Goal: Task Accomplishment & Management: Manage account settings

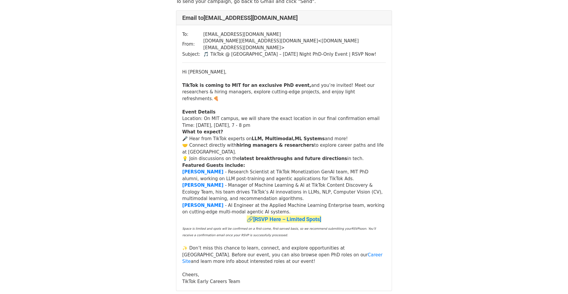
scroll to position [32, 0]
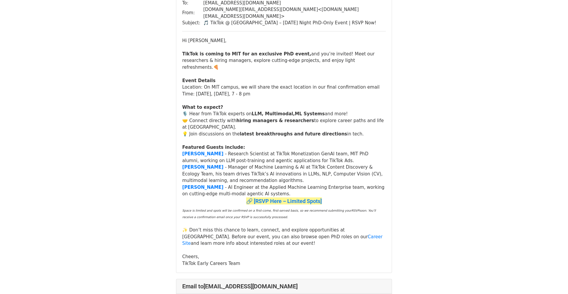
scroll to position [73, 0]
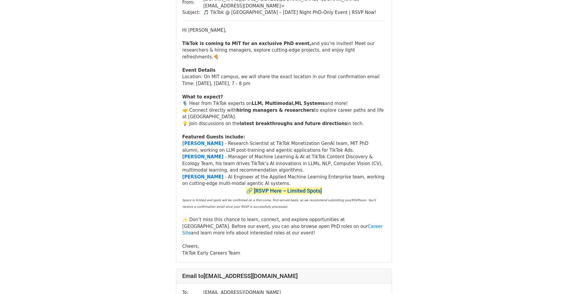
click at [305, 187] on font "🔗 [RSVP Here – Limited Spots]" at bounding box center [284, 190] width 76 height 6
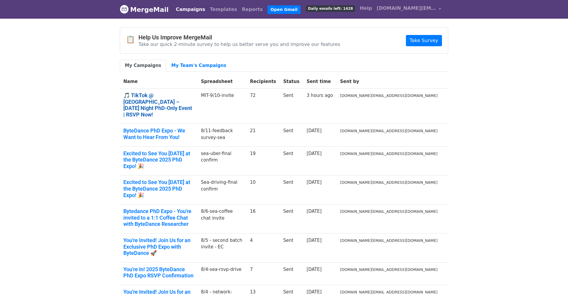
click at [194, 94] on link "🎵 TikTok @ MIT – Sep 23 Night PhD-Only Event | RSVP Now!" at bounding box center [158, 104] width 70 height 25
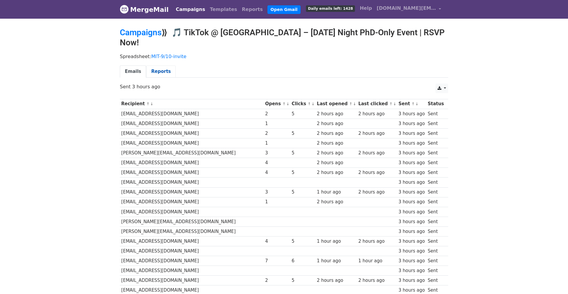
click at [150, 65] on link "Reports" at bounding box center [161, 71] width 30 height 12
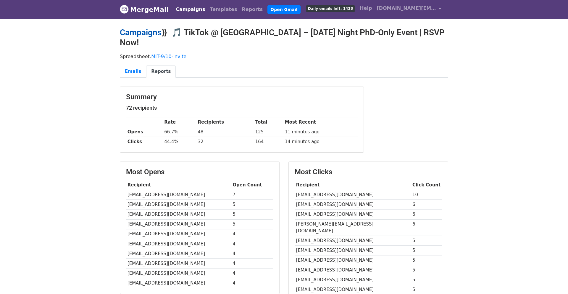
drag, startPoint x: 128, startPoint y: 27, endPoint x: 129, endPoint y: 31, distance: 4.2
click at [128, 28] on link "Campaigns" at bounding box center [141, 33] width 42 height 10
drag, startPoint x: 130, startPoint y: 32, endPoint x: 153, endPoint y: 51, distance: 30.0
click at [130, 32] on link "Campaigns" at bounding box center [141, 33] width 42 height 10
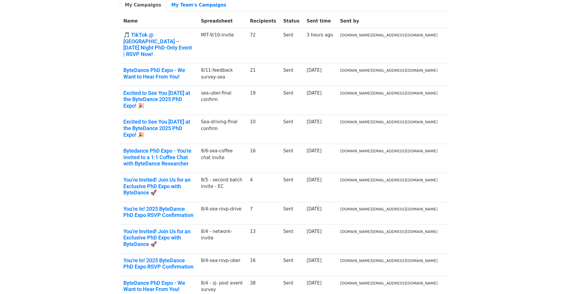
scroll to position [62, 0]
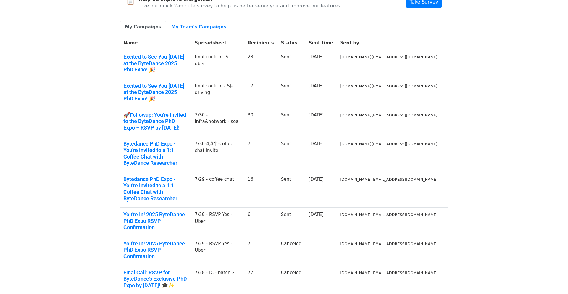
scroll to position [83, 0]
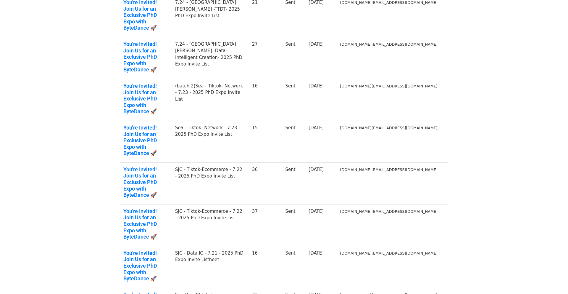
scroll to position [117, 0]
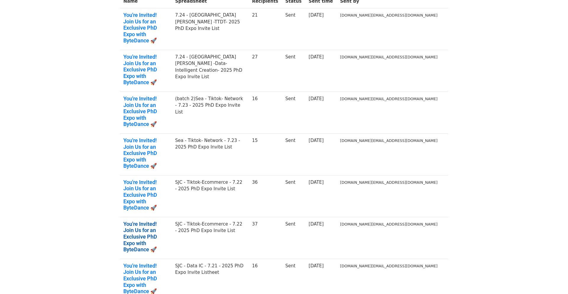
scroll to position [59, 0]
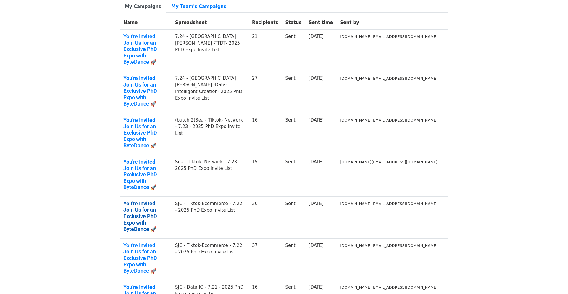
click at [168, 200] on link "You're Invited! Join Us for an Exclusive PhD Expo with ByteDance 🚀" at bounding box center [145, 216] width 45 height 32
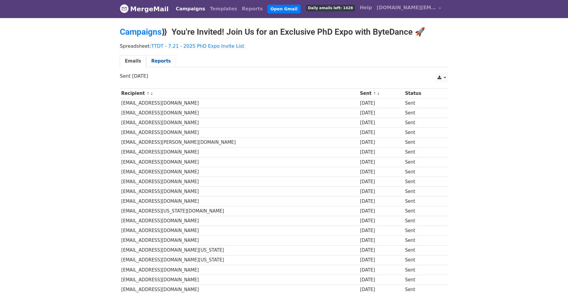
click at [155, 65] on link "Reports" at bounding box center [161, 61] width 30 height 12
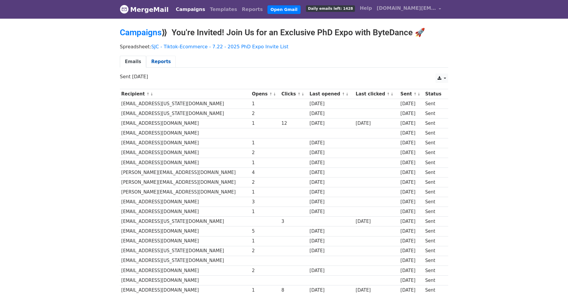
click at [155, 63] on link "Reports" at bounding box center [161, 62] width 30 height 12
click at [143, 35] on link "Campaigns" at bounding box center [141, 33] width 42 height 10
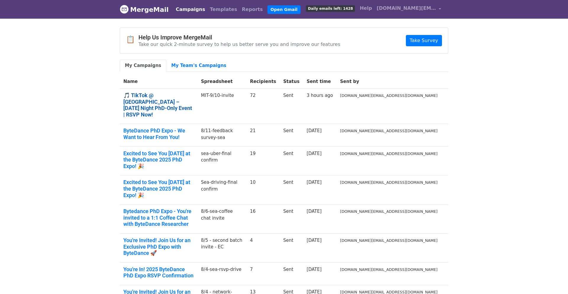
click at [163, 96] on link "🎵 TikTok @ MIT – Sep 23 Night PhD-Only Event | RSVP Now!" at bounding box center [158, 104] width 70 height 25
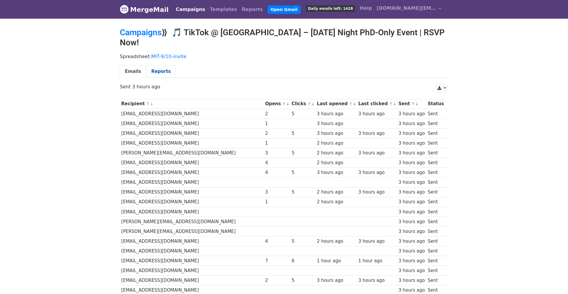
click at [163, 65] on link "Reports" at bounding box center [161, 71] width 30 height 12
